Goal: Find specific page/section: Find specific page/section

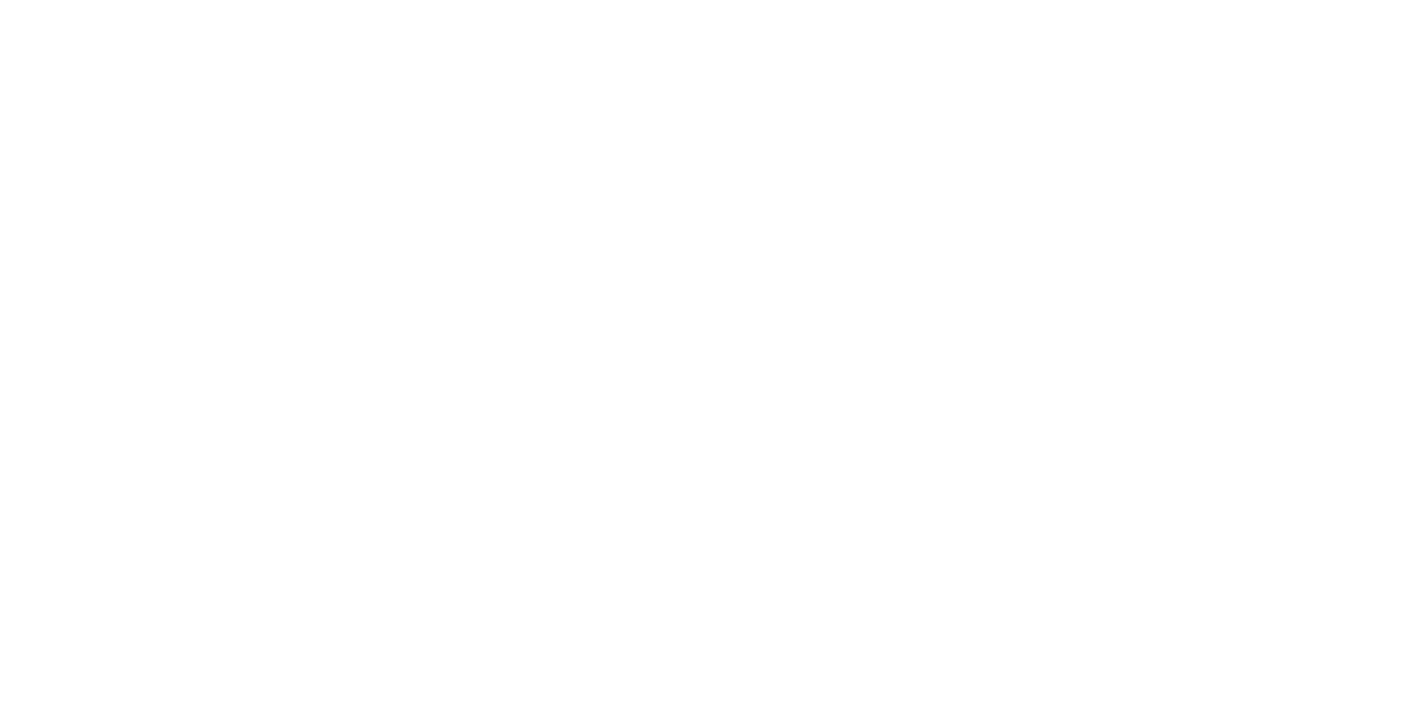
click at [414, 4] on html at bounding box center [702, 2] width 1405 height 4
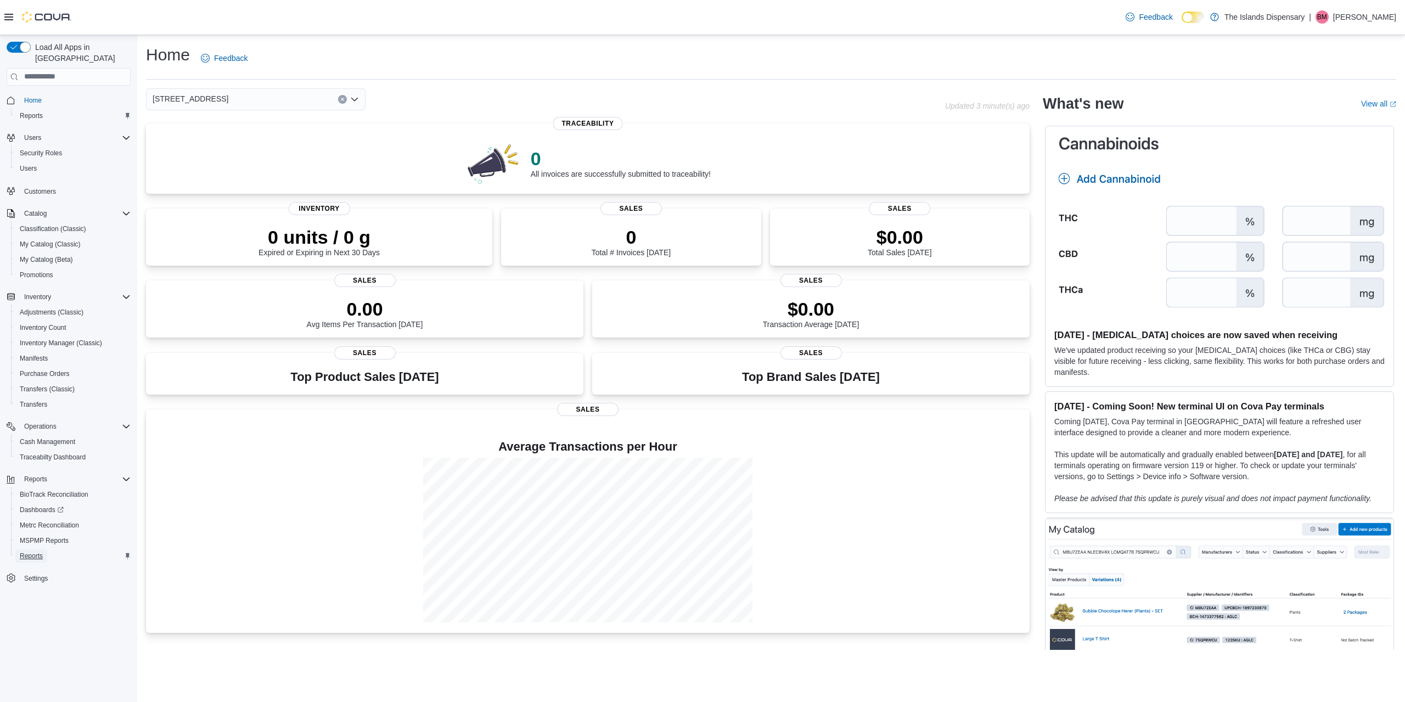
click at [29, 552] on span "Reports" at bounding box center [31, 556] width 23 height 9
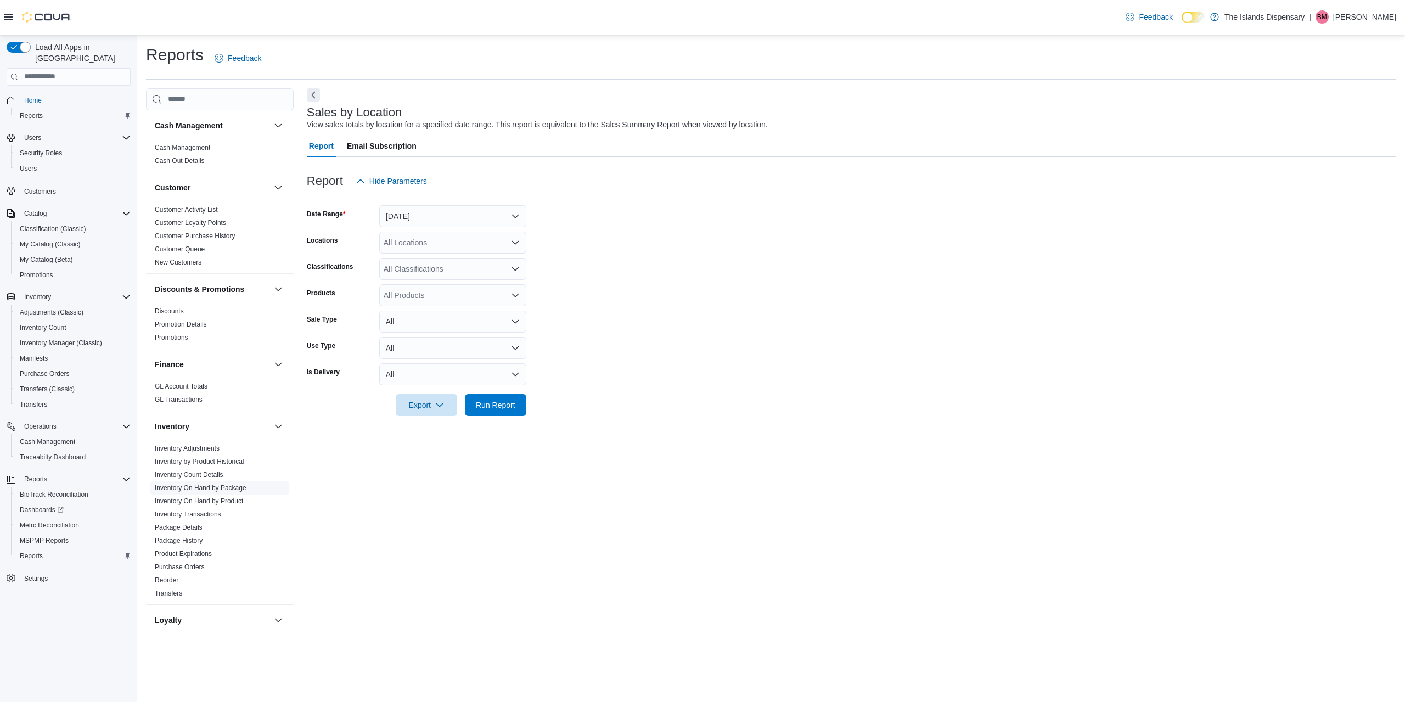
click at [190, 493] on span "Inventory On Hand by Package" at bounding box center [219, 487] width 139 height 13
click at [230, 498] on link "Inventory On Hand by Product" at bounding box center [199, 501] width 88 height 8
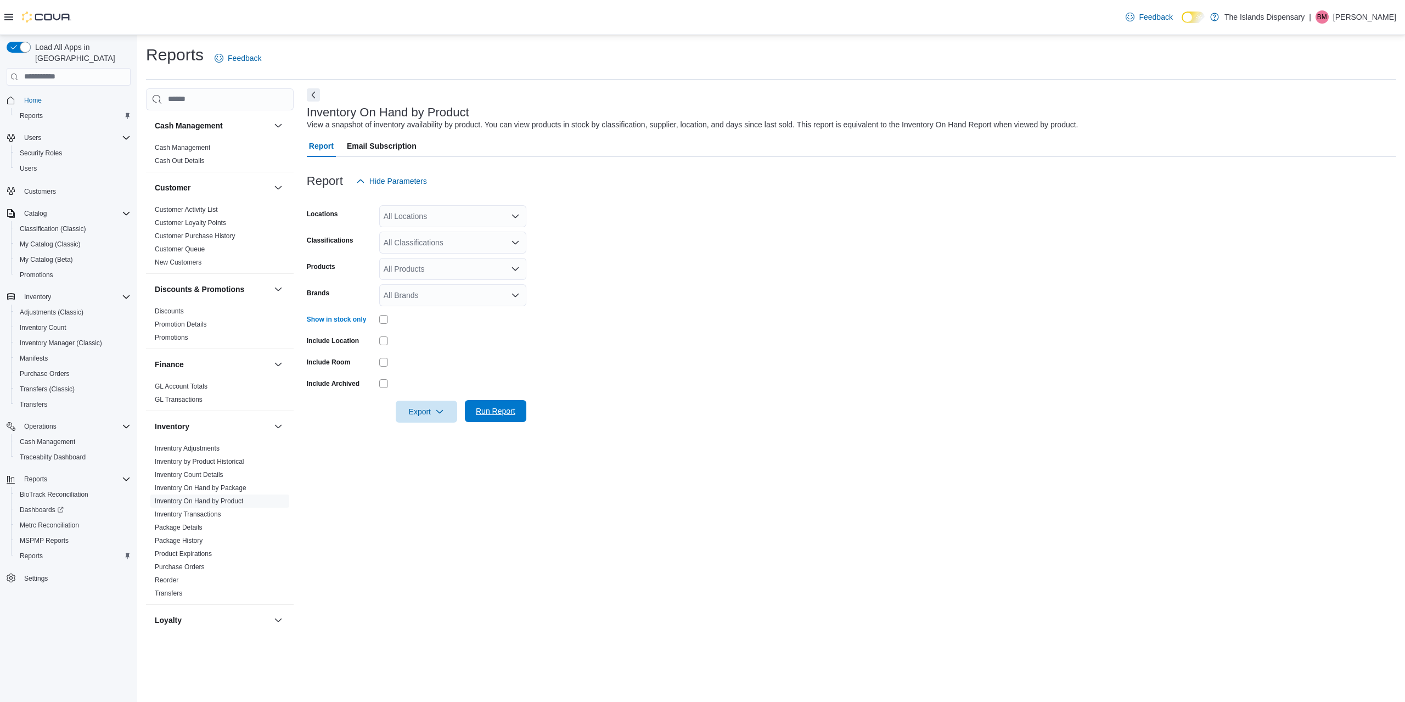
click at [495, 402] on span "Run Report" at bounding box center [495, 411] width 48 height 22
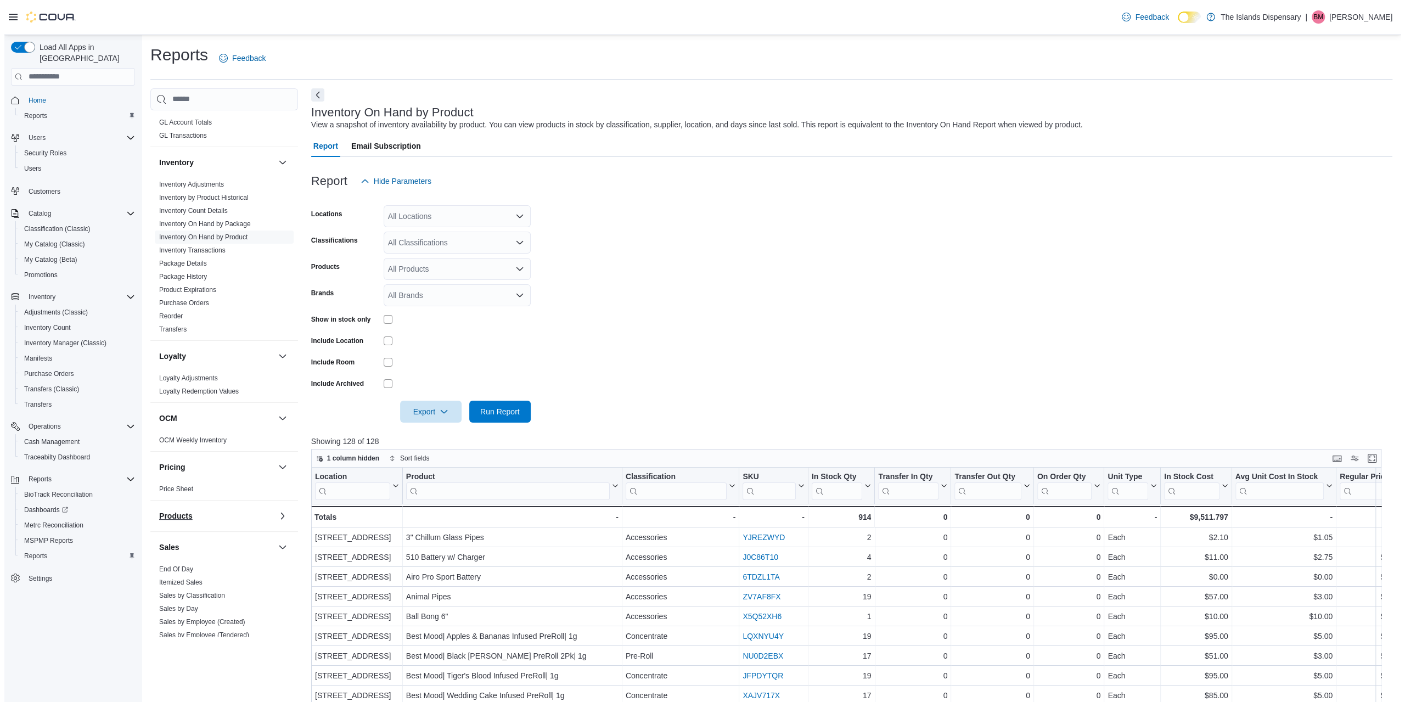
scroll to position [384, 0]
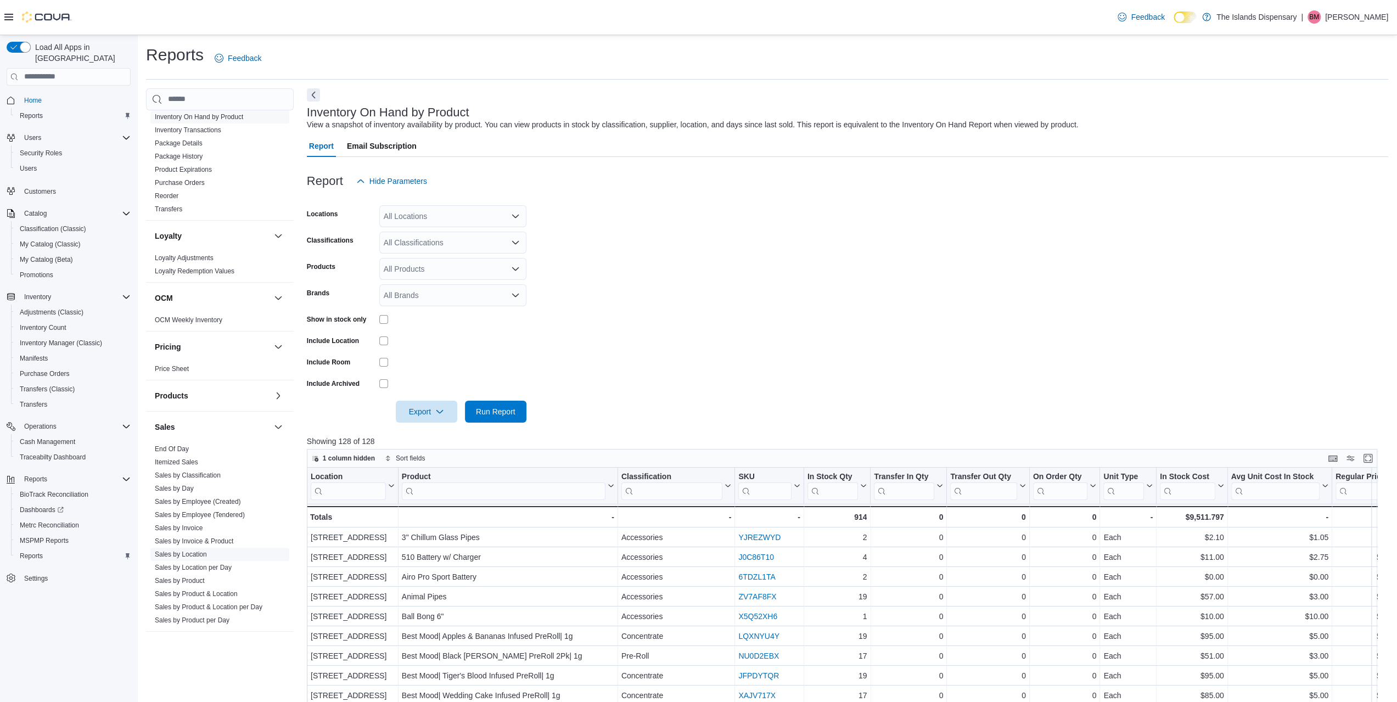
click at [189, 553] on link "Sales by Location" at bounding box center [181, 554] width 52 height 8
